Goal: Task Accomplishment & Management: Manage account settings

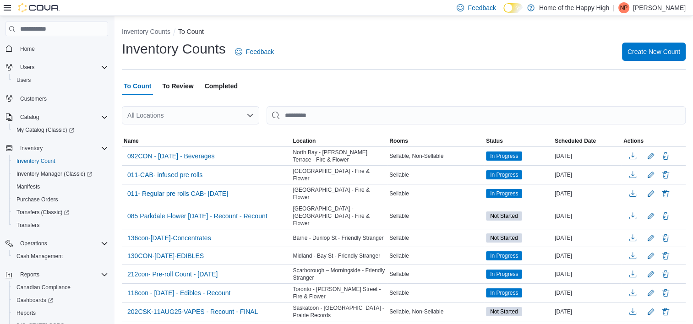
click at [628, 11] on span "NP" at bounding box center [624, 7] width 8 height 11
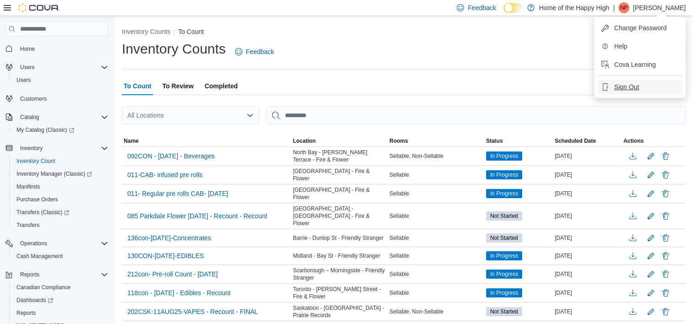
click at [619, 93] on button "Sign Out" at bounding box center [639, 87] width 84 height 15
